Goal: Information Seeking & Learning: Learn about a topic

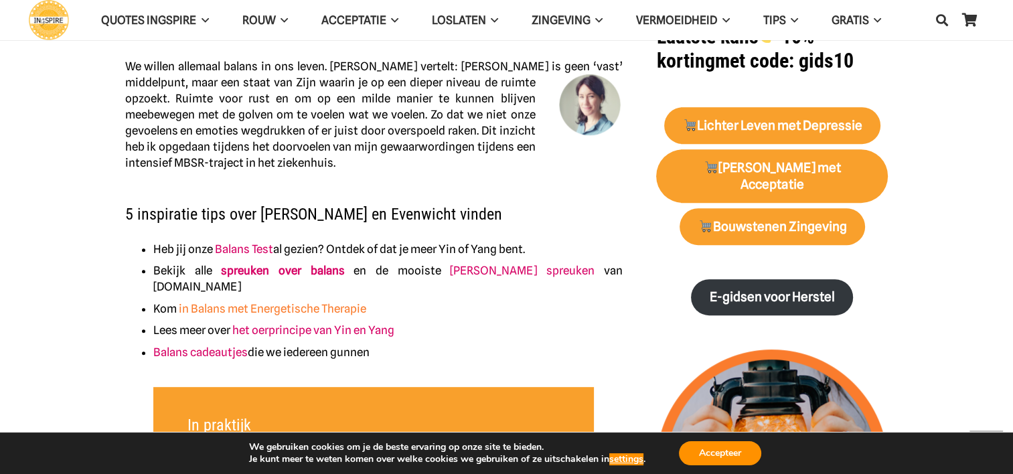
scroll to position [602, 0]
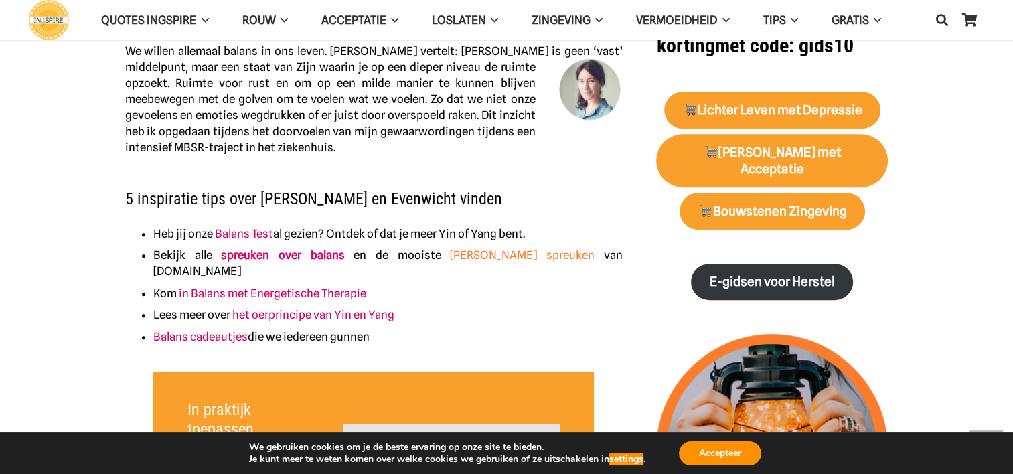
click at [450, 252] on link "yin yang spreuken" at bounding box center [522, 254] width 145 height 13
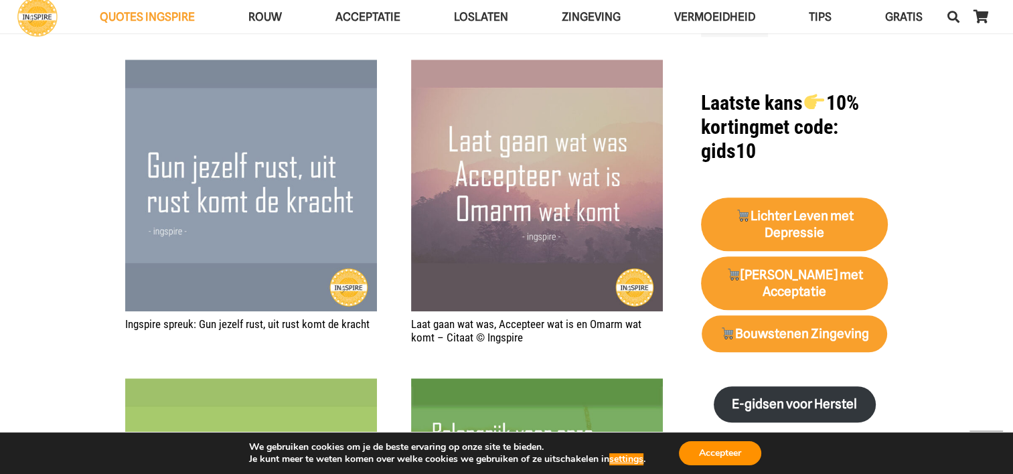
scroll to position [1205, 0]
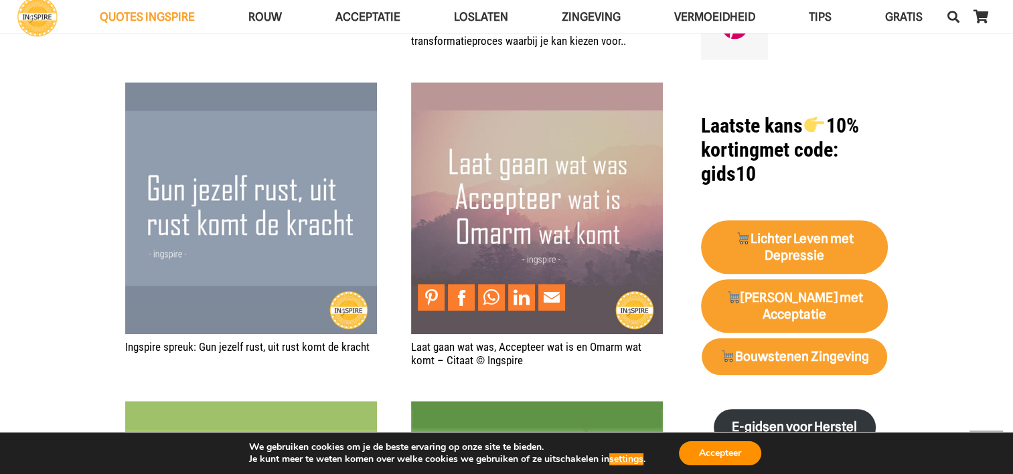
click at [480, 139] on img "Laat gaan wat was, Accepteer wat is en Omarm wat komt – Citaat © Ingspire" at bounding box center [537, 208] width 252 height 252
click at [539, 121] on img "Laat gaan wat was, Accepteer wat is en Omarm wat komt – Citaat © Ingspire" at bounding box center [537, 208] width 252 height 252
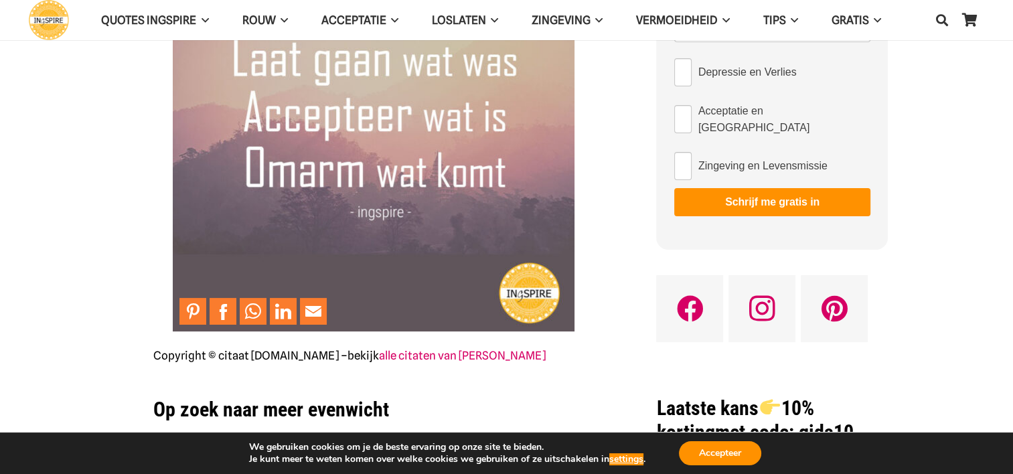
scroll to position [402, 0]
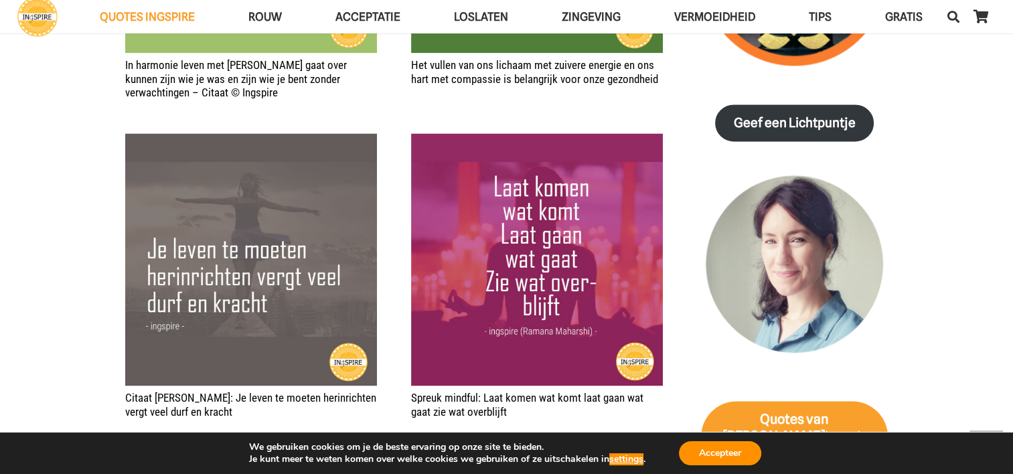
scroll to position [1807, 0]
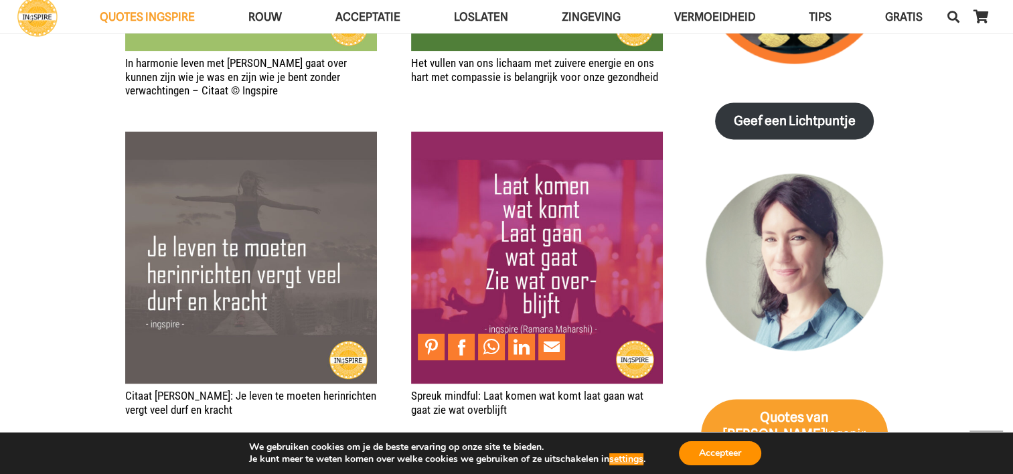
click at [521, 237] on img "Spreuk mindful: Laat komen wat komt laat gaan wat gaat zie wat overblijft" at bounding box center [537, 257] width 252 height 252
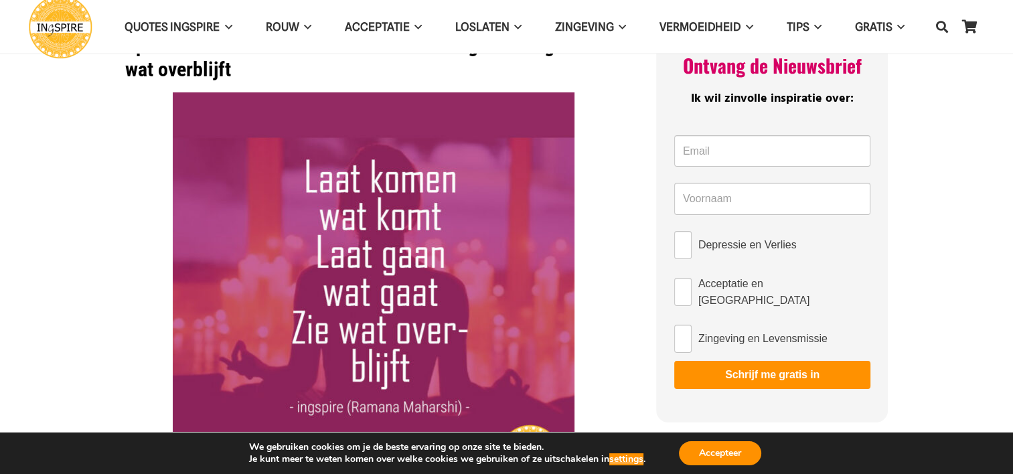
scroll to position [67, 0]
